Goal: Understand process/instructions: Learn how to perform a task or action

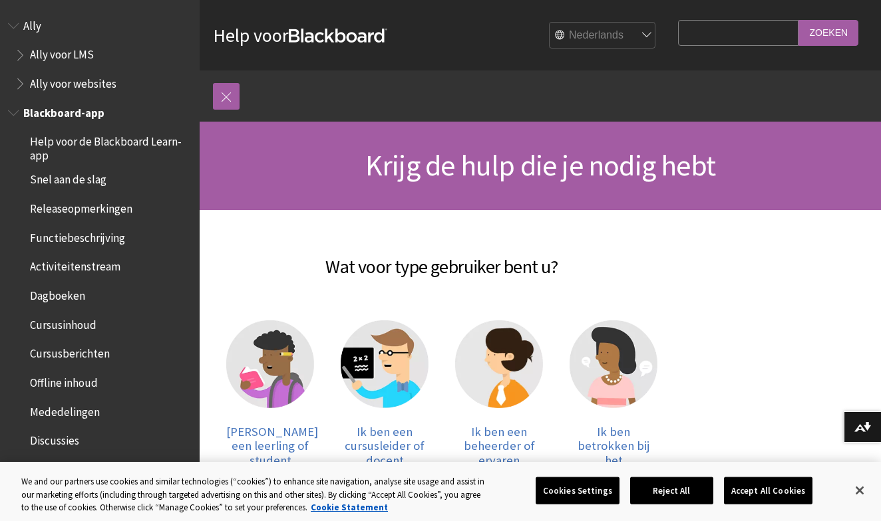
click at [54, 110] on span "Blackboard-app" at bounding box center [63, 111] width 81 height 18
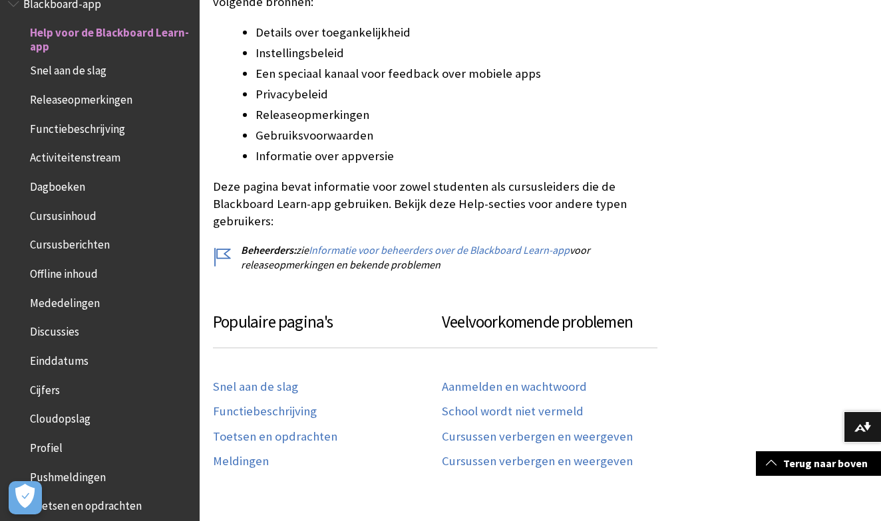
scroll to position [445, 0]
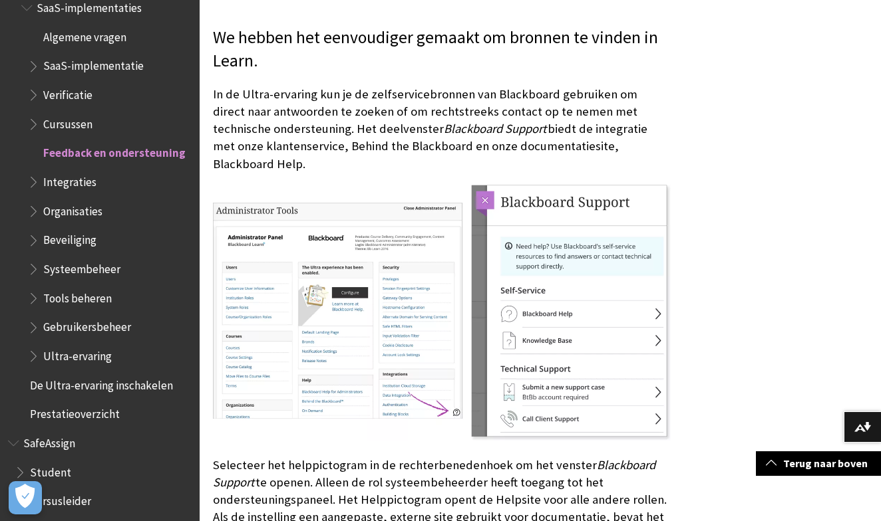
scroll to position [310, 0]
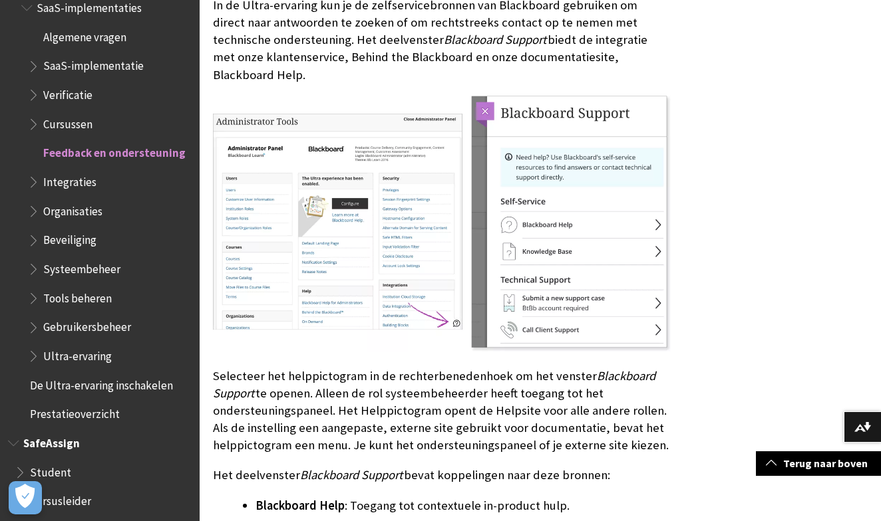
click at [59, 462] on span "Student" at bounding box center [50, 471] width 41 height 18
click at [53, 462] on span "Student" at bounding box center [51, 471] width 43 height 18
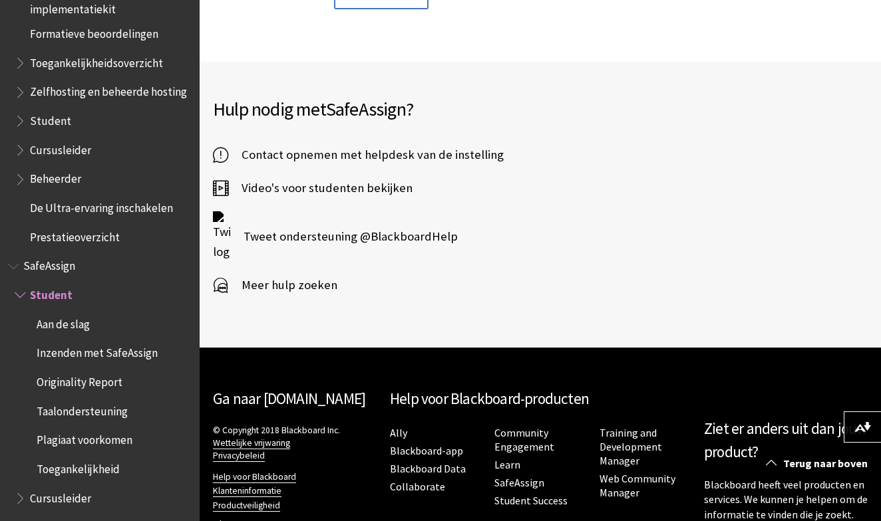
scroll to position [530, 0]
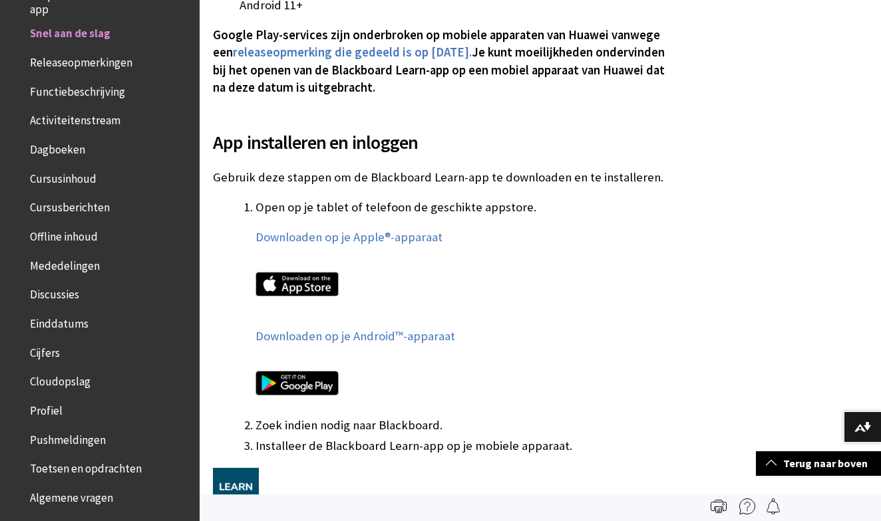
scroll to position [603, 0]
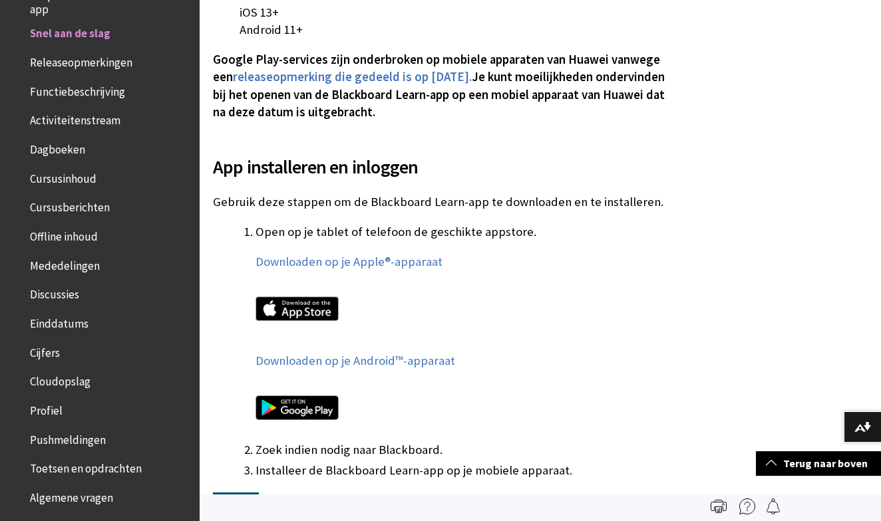
click at [327, 307] on img at bounding box center [296, 309] width 83 height 25
click at [314, 264] on link "Downloaden op je Apple®-apparaat" at bounding box center [348, 262] width 187 height 16
click at [351, 357] on link "Downloaden op je Android™-apparaat" at bounding box center [355, 361] width 200 height 16
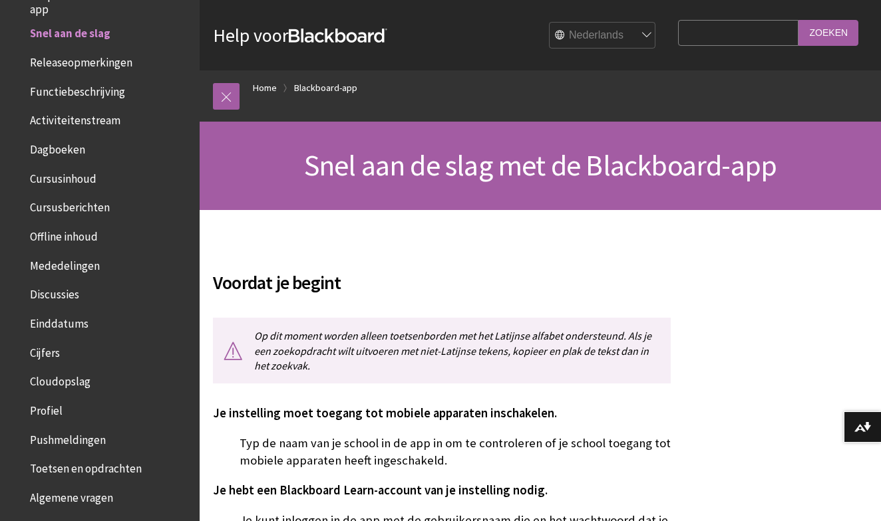
scroll to position [0, 0]
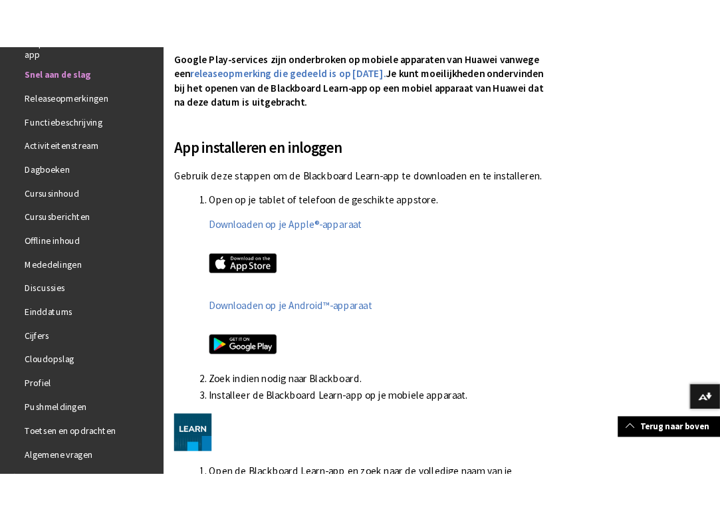
scroll to position [667, 0]
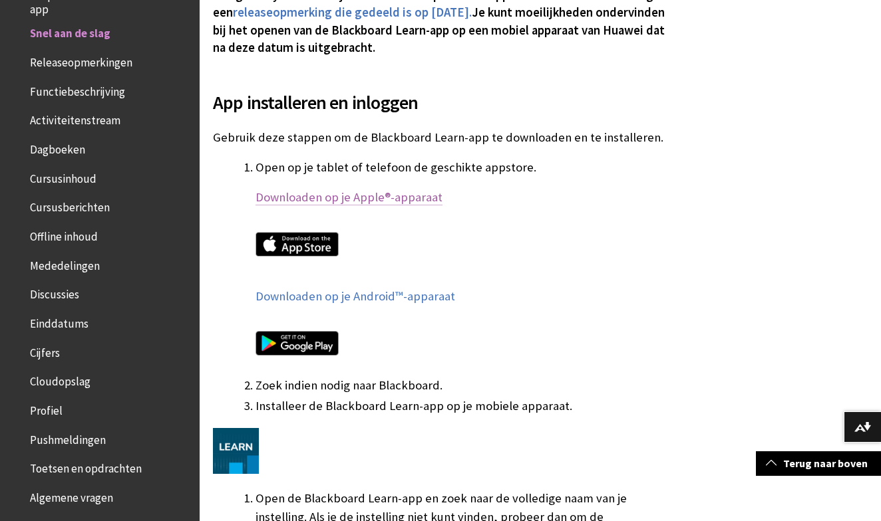
click at [338, 198] on link "Downloaden op je Apple®-apparaat" at bounding box center [348, 198] width 187 height 16
